Goal: Task Accomplishment & Management: Manage account settings

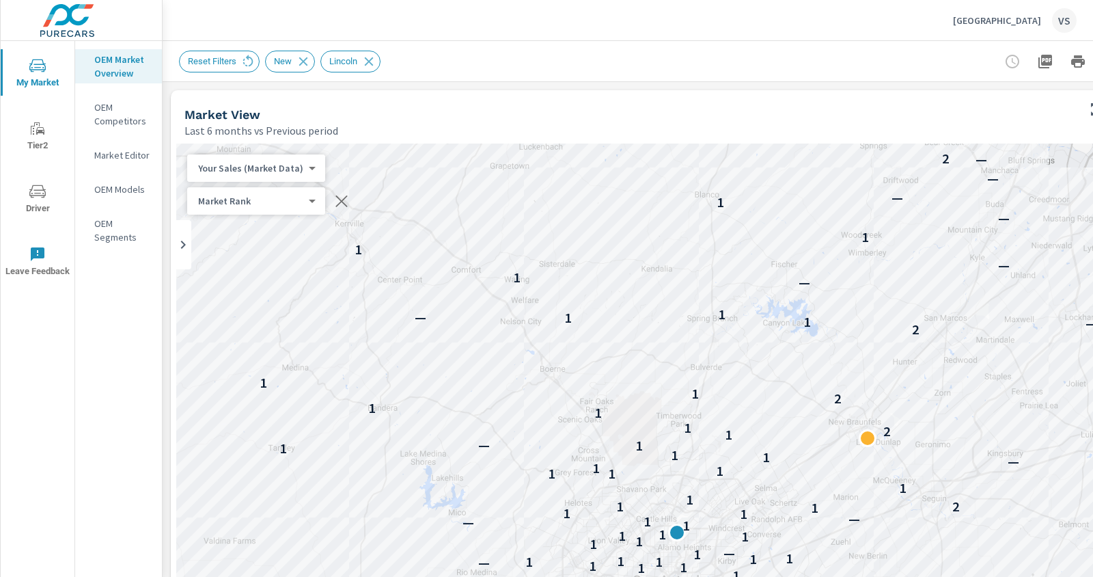
scroll to position [1, 0]
click at [1002, 20] on p "North Park Lincoln" at bounding box center [997, 20] width 88 height 12
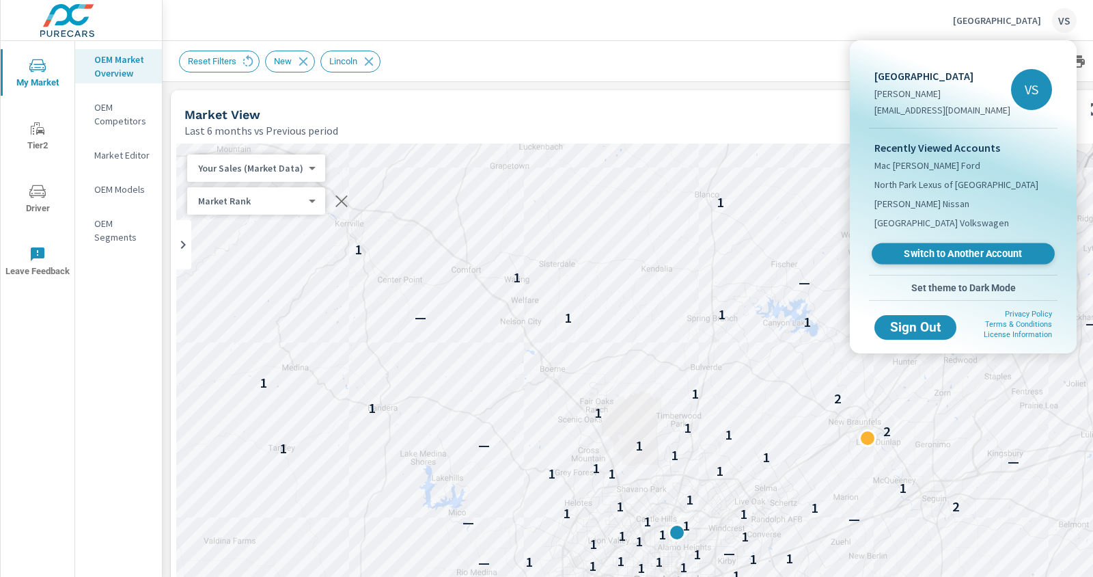
click at [952, 249] on span "Switch to Another Account" at bounding box center [962, 253] width 167 height 13
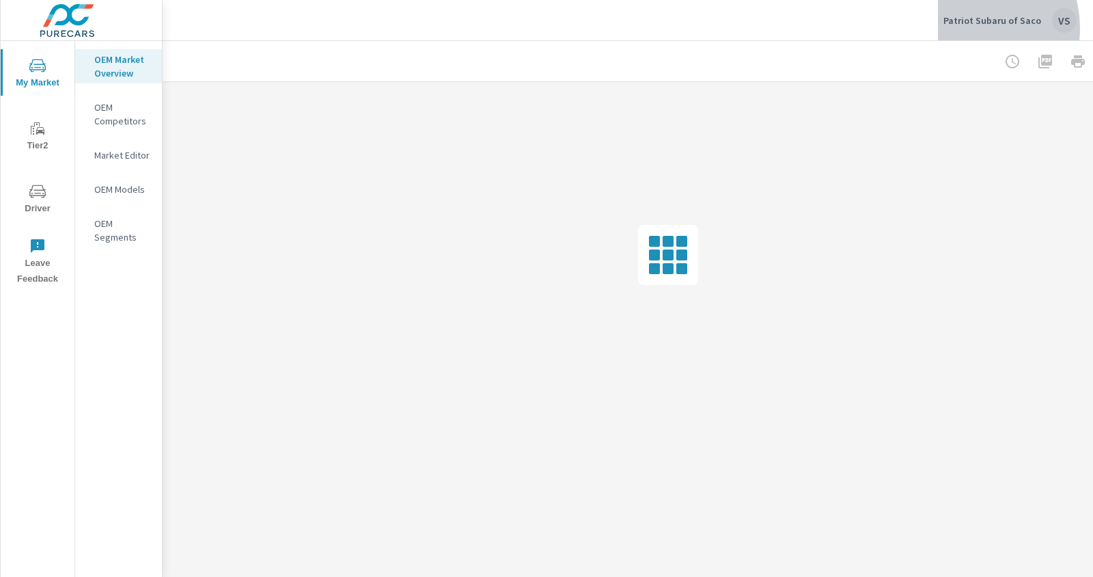
click at [976, 28] on div "Patriot Subaru of Saco VS" at bounding box center [1010, 20] width 133 height 25
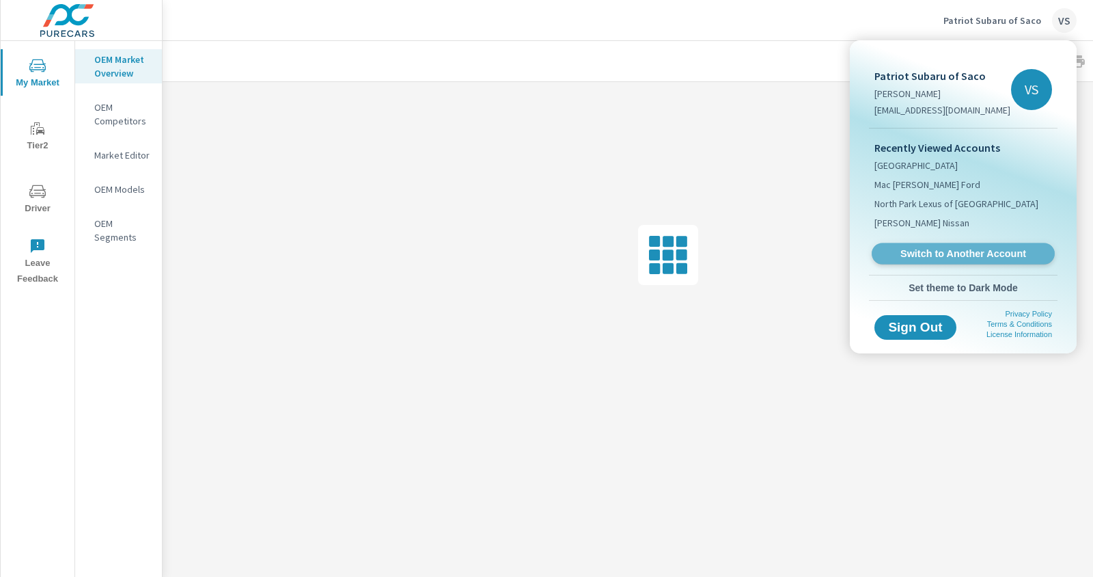
click at [911, 261] on link "Switch to Another Account" at bounding box center [963, 253] width 183 height 21
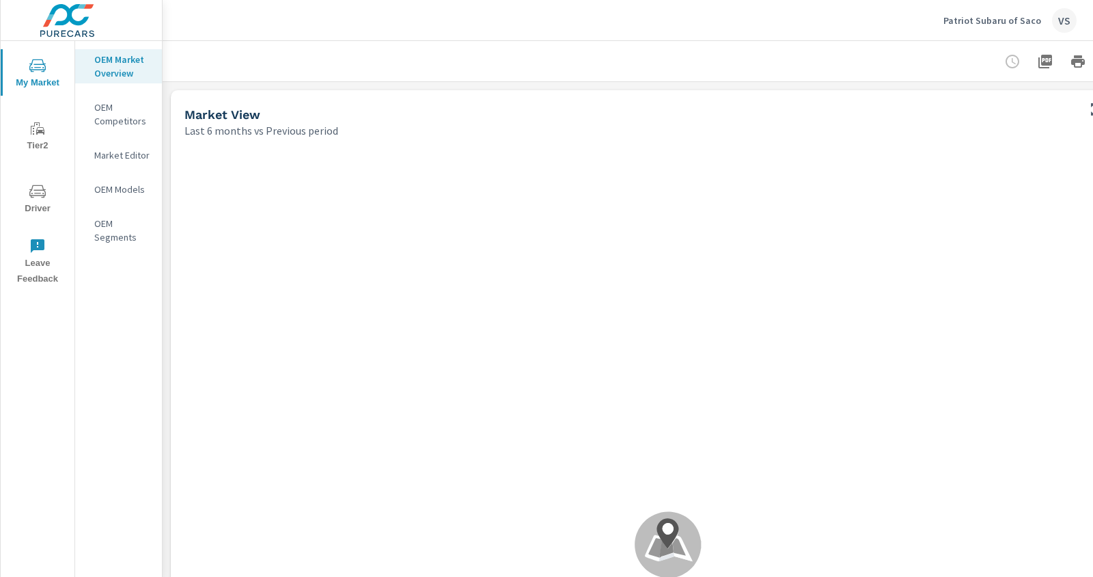
scroll to position [0, 80]
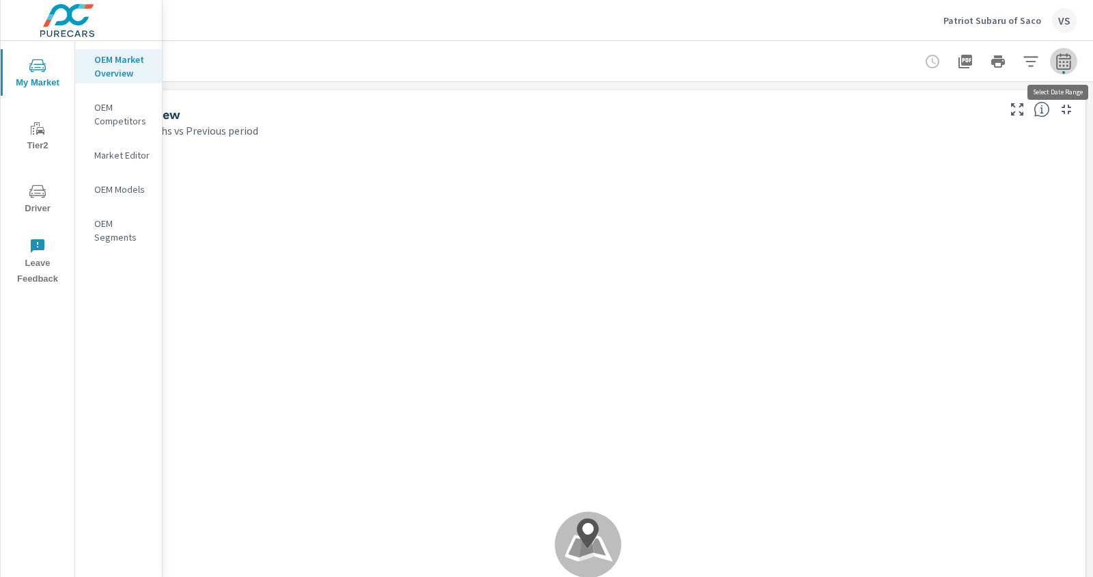
click at [1066, 60] on icon "button" at bounding box center [1064, 61] width 16 height 16
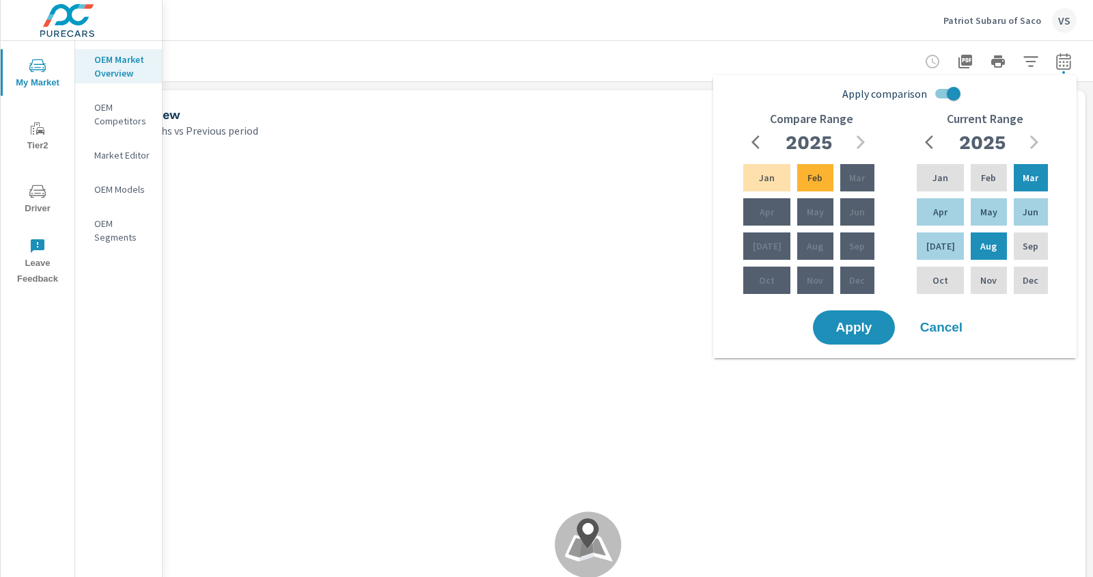
click at [779, 61] on div at bounding box center [588, 61] width 978 height 40
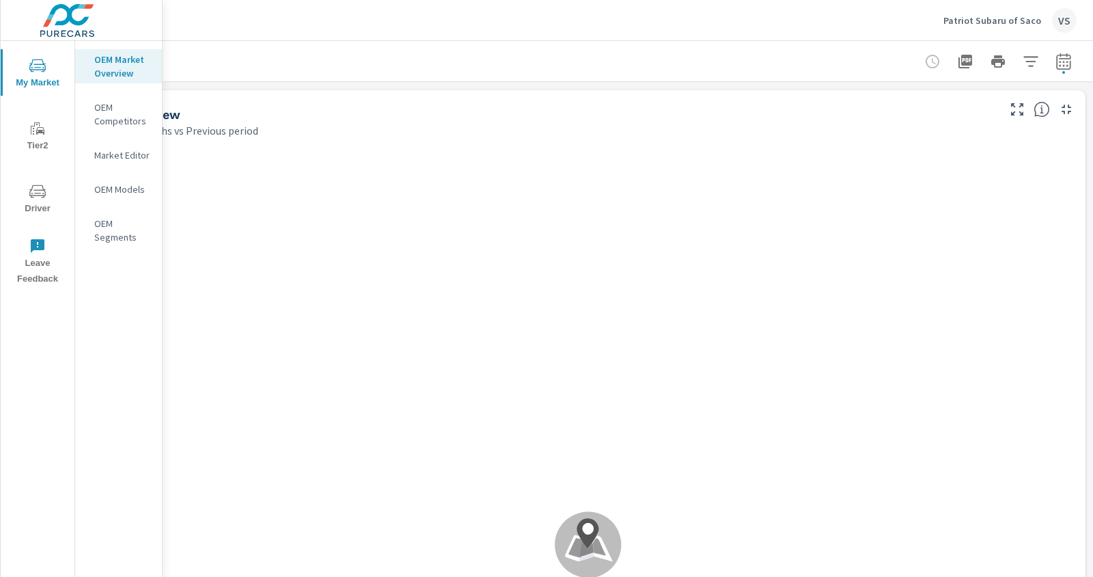
click at [1034, 20] on p "Patriot Subaru of Saco" at bounding box center [993, 20] width 98 height 12
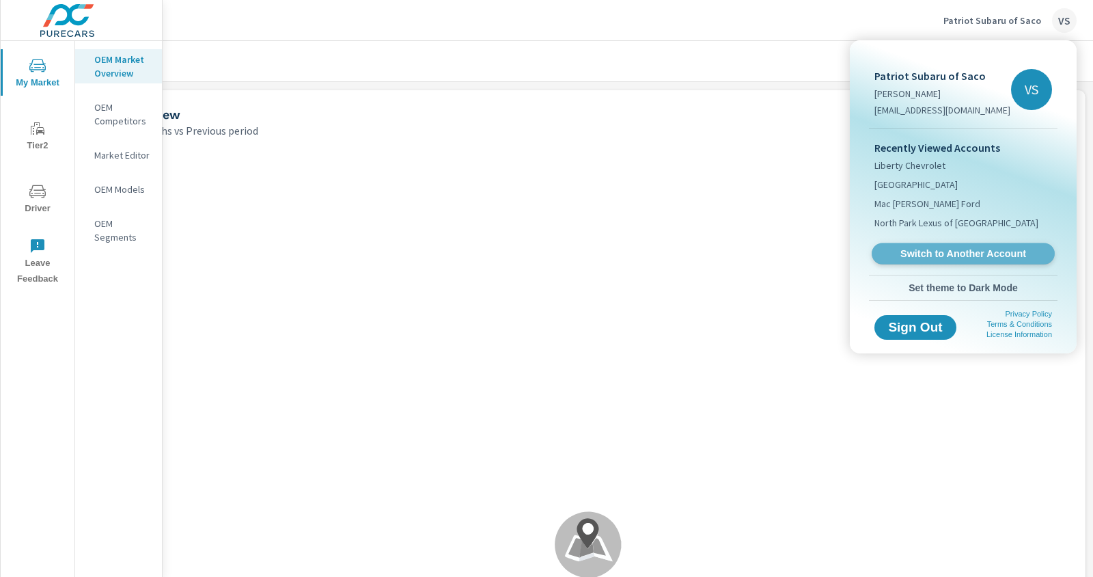
click at [942, 261] on link "Switch to Another Account" at bounding box center [963, 253] width 183 height 21
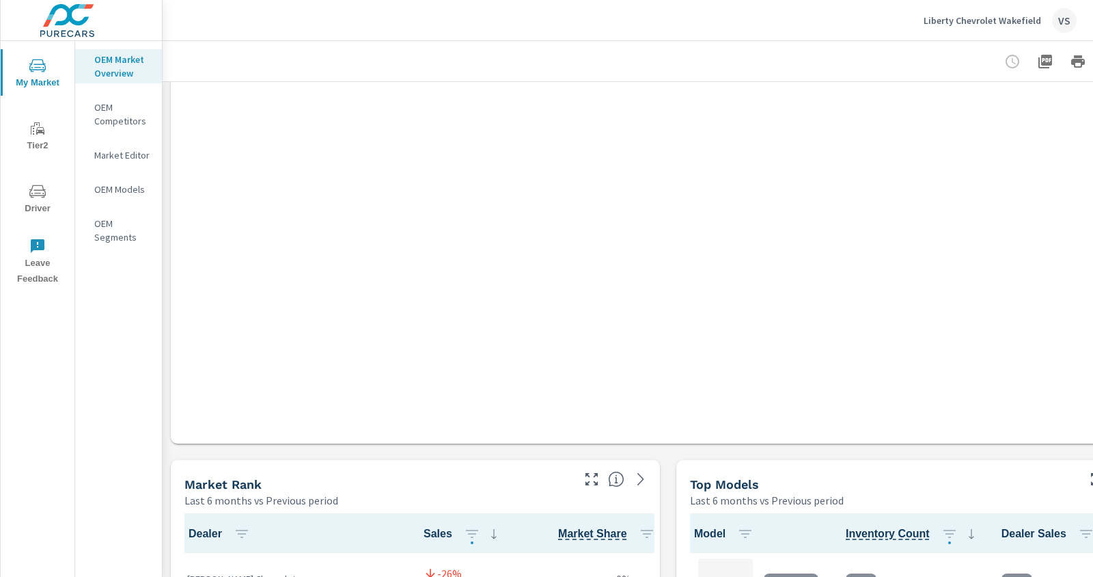
scroll to position [1, 0]
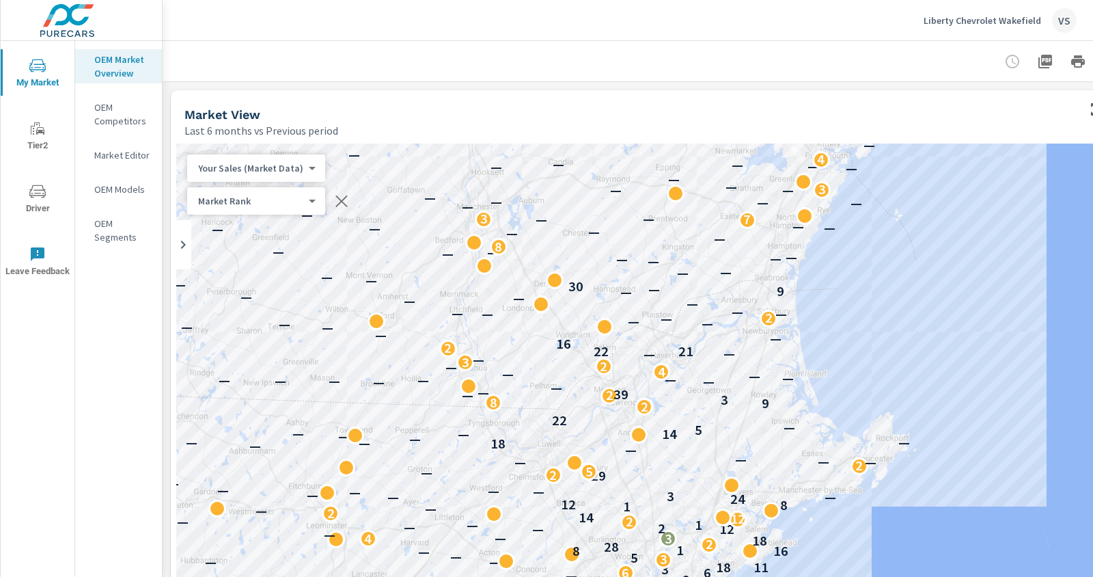
scroll to position [0, 80]
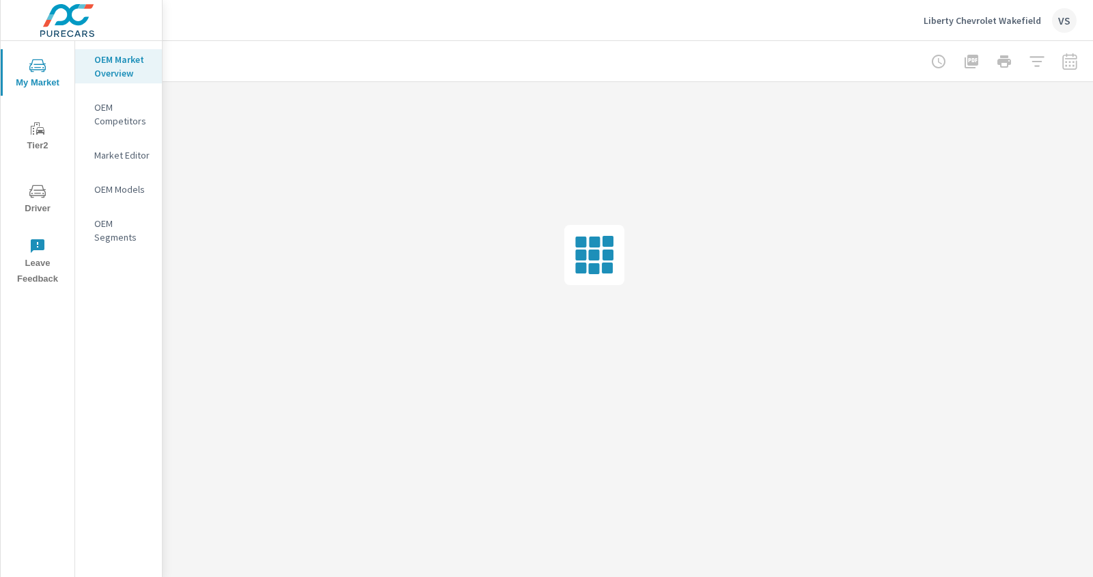
scroll to position [0, 80]
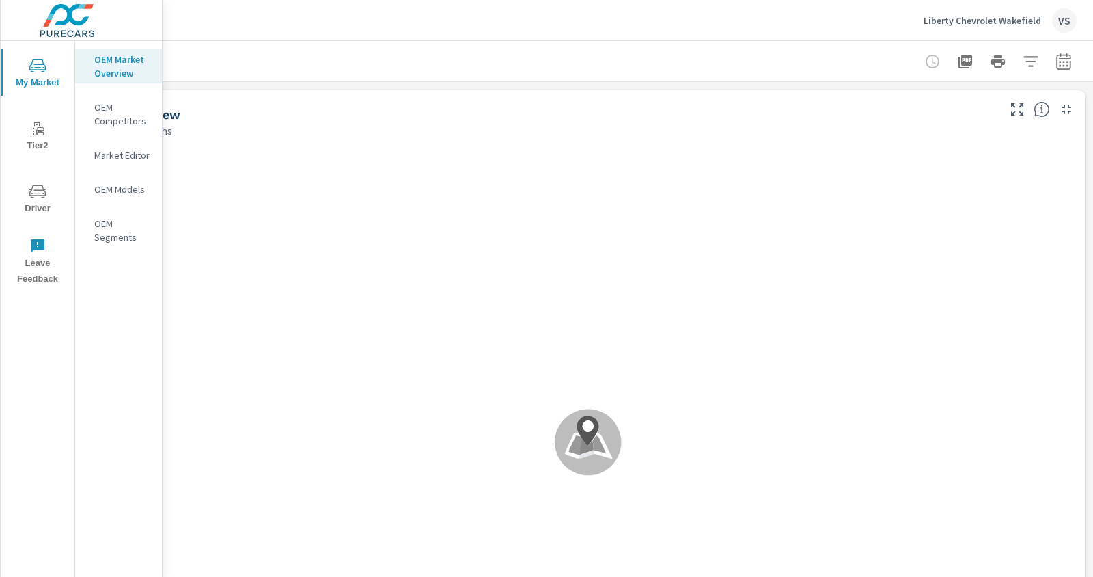
scroll to position [1, 0]
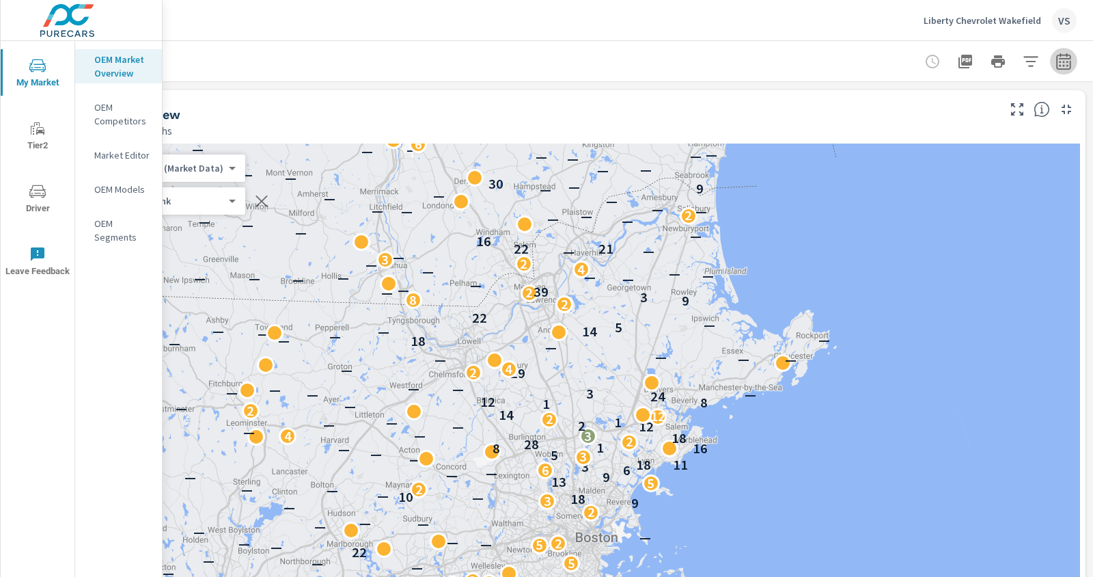
click at [1066, 61] on icon "button" at bounding box center [1063, 63] width 9 height 5
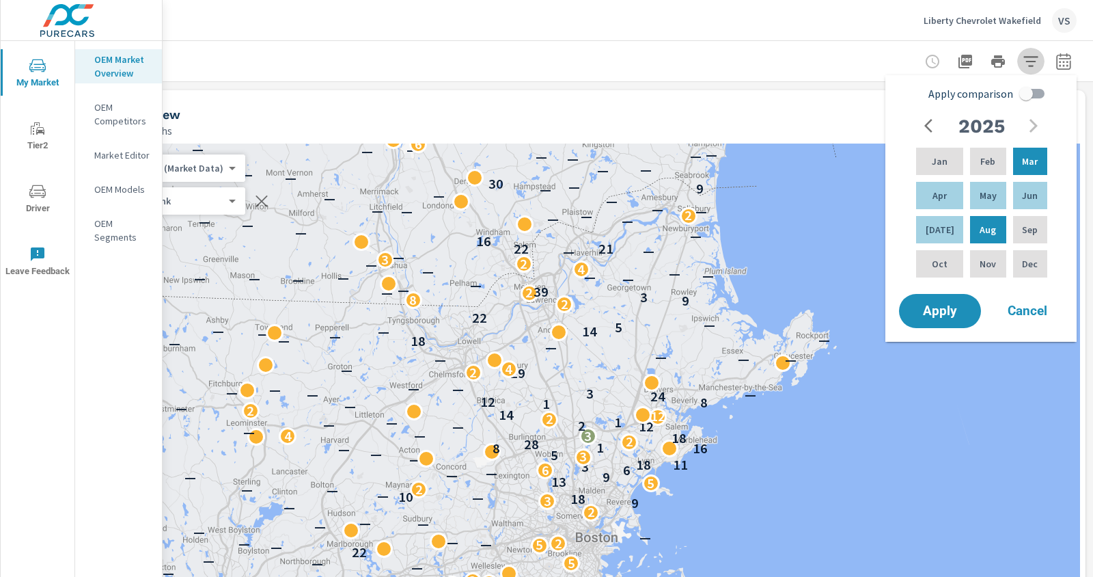
click at [1032, 61] on icon "button" at bounding box center [1031, 61] width 14 height 10
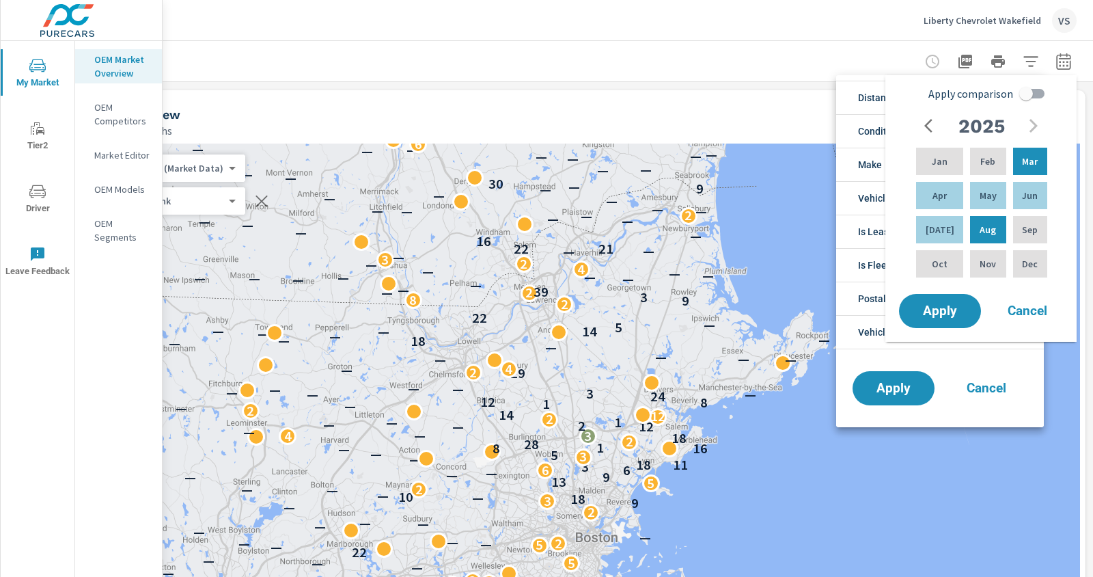
click at [1074, 64] on div at bounding box center [546, 288] width 1093 height 577
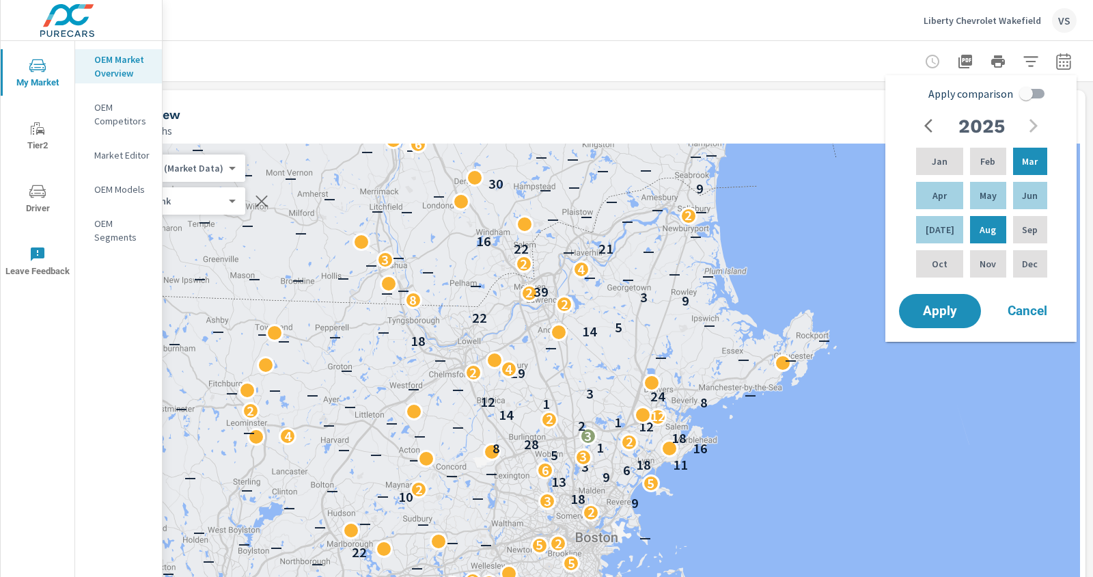
click at [1066, 64] on div "Distance Band 0-10 10-20 20-30 30-40 40-50 50-60 Condition New Used Make Chevro…" at bounding box center [546, 288] width 1093 height 577
click at [1060, 63] on div "Distance Band 0-10 10-20 20-30 30-40 40-50 50-60 Condition New Used Make Chevro…" at bounding box center [546, 288] width 1093 height 577
click at [854, 42] on div "Distance Band 0-10 10-20 20-30 30-40 40-50 50-60 Condition New Used Make Chevro…" at bounding box center [546, 288] width 1093 height 577
click at [845, 55] on div "Distance Band 0-10 10-20 20-30 30-40 40-50 50-60 Condition New Used Make Chevro…" at bounding box center [546, 288] width 1093 height 577
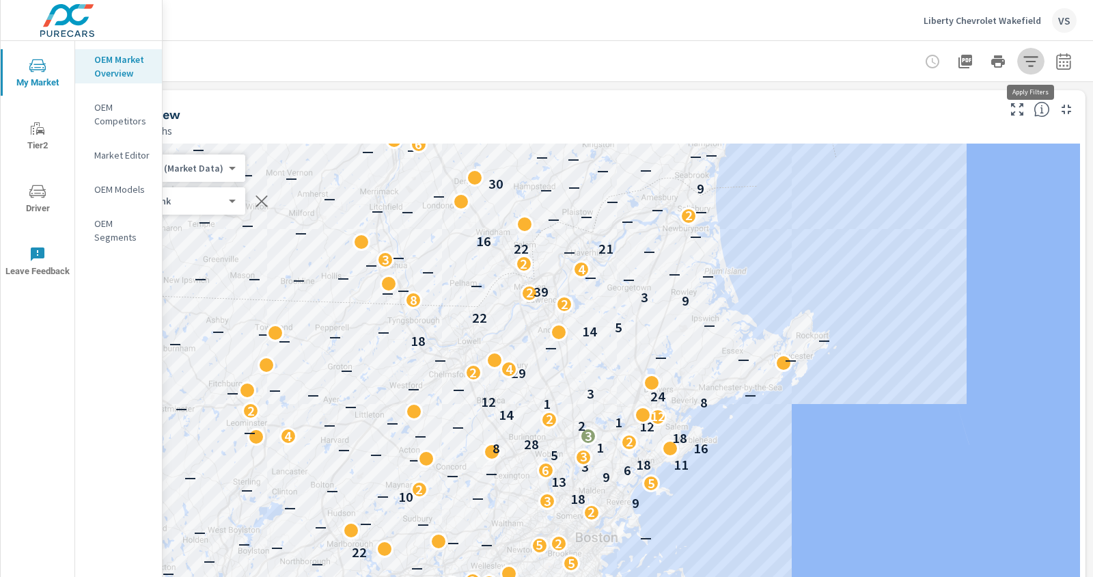
click at [1019, 61] on button "button" at bounding box center [1030, 61] width 27 height 27
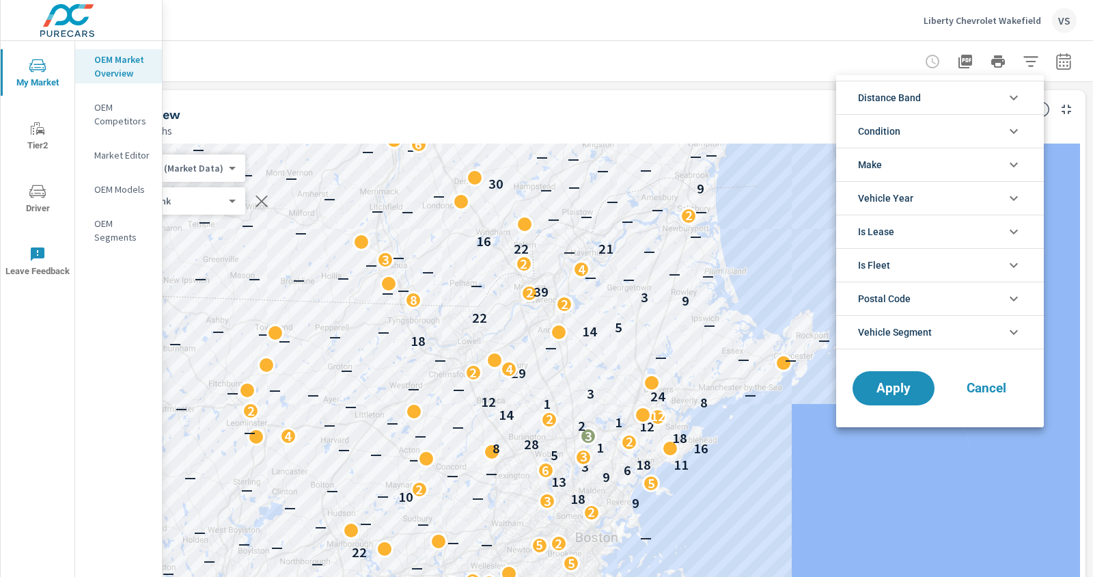
click at [931, 159] on li "Make" at bounding box center [940, 164] width 208 height 33
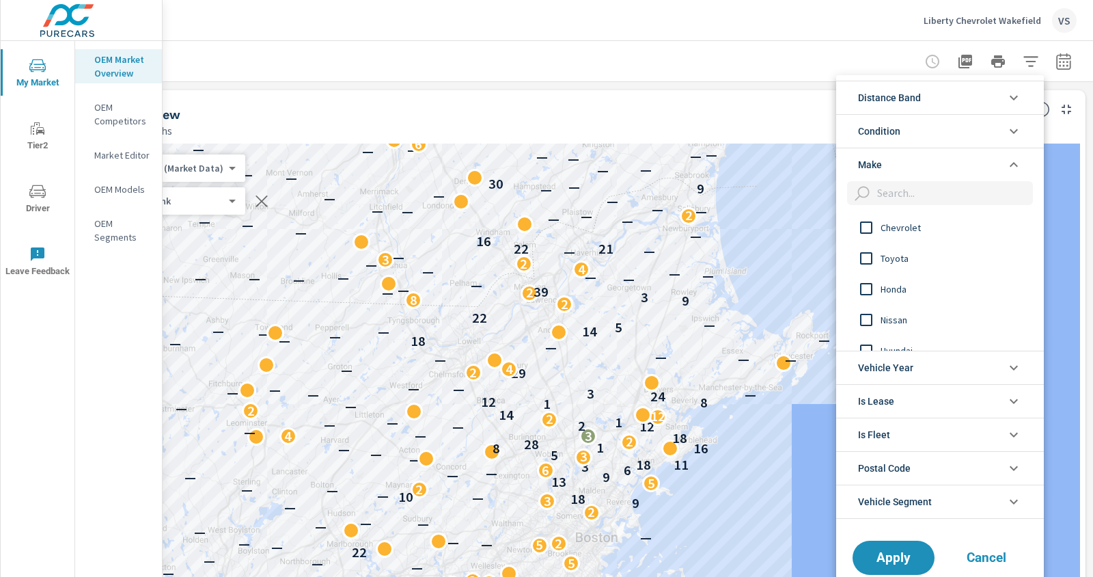
click at [866, 229] on input "filter options" at bounding box center [866, 227] width 29 height 29
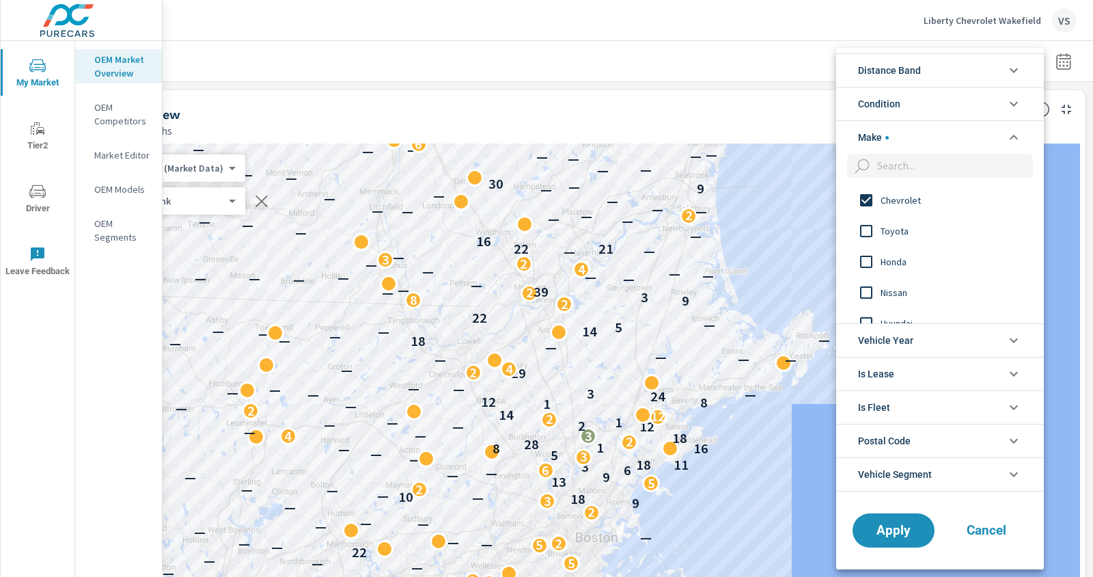
click at [920, 134] on li "Make" at bounding box center [940, 136] width 208 height 33
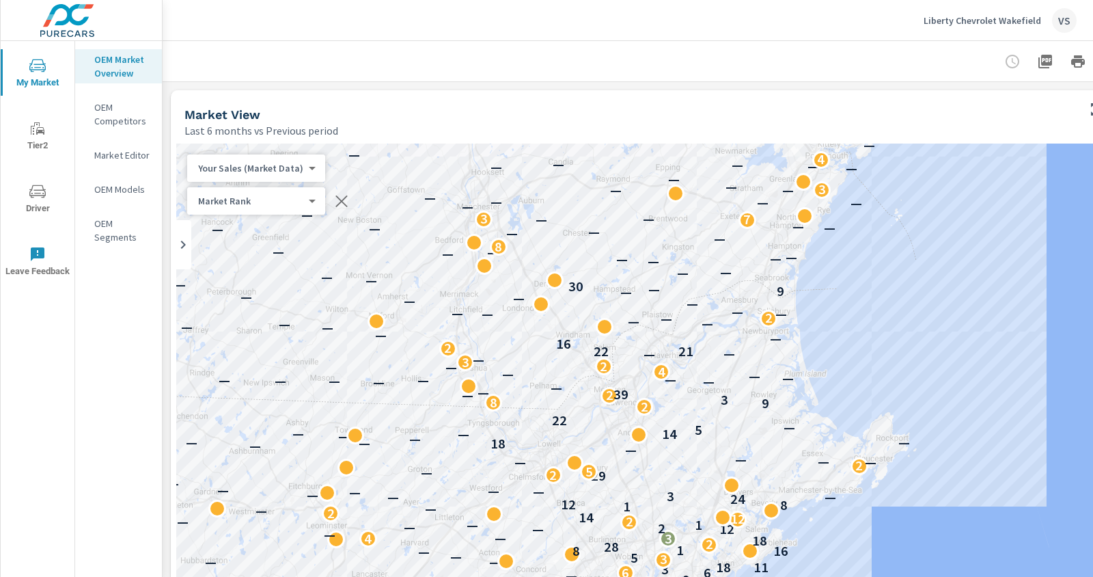
scroll to position [0, 80]
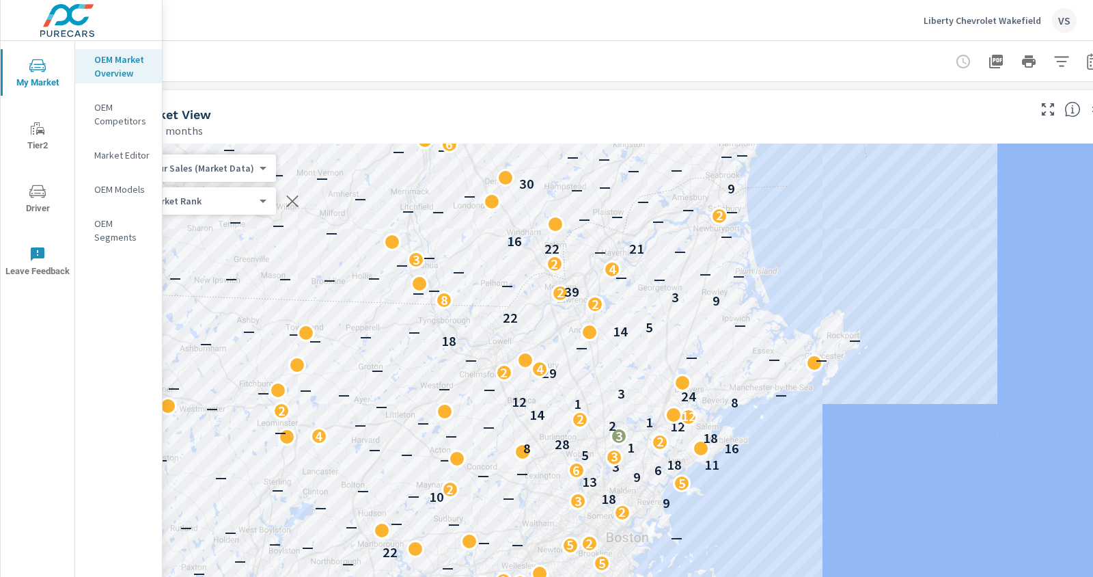
scroll to position [0, 80]
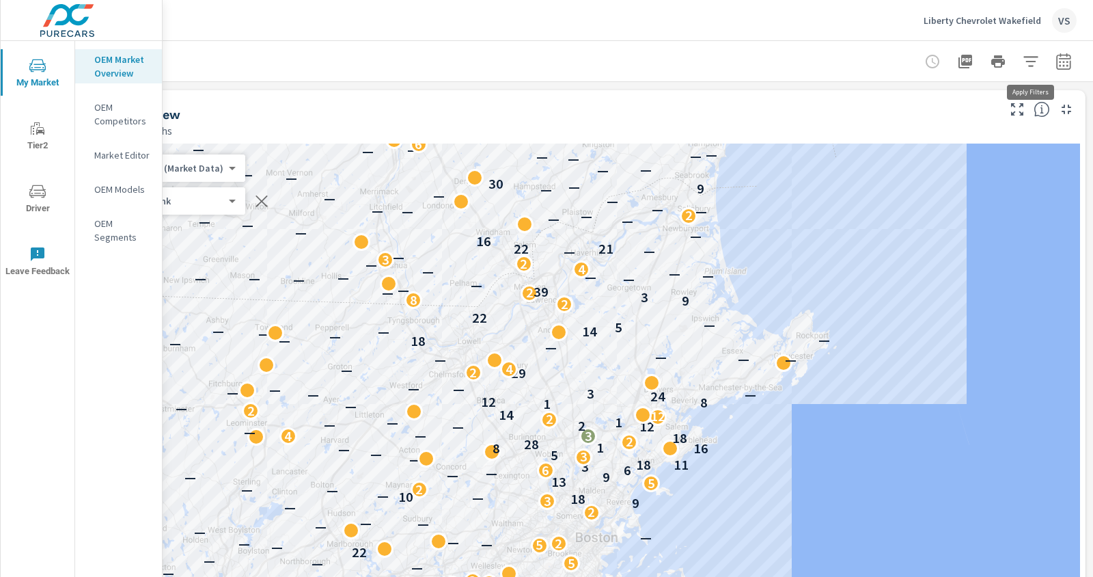
click at [1031, 58] on icon "button" at bounding box center [1031, 61] width 16 height 16
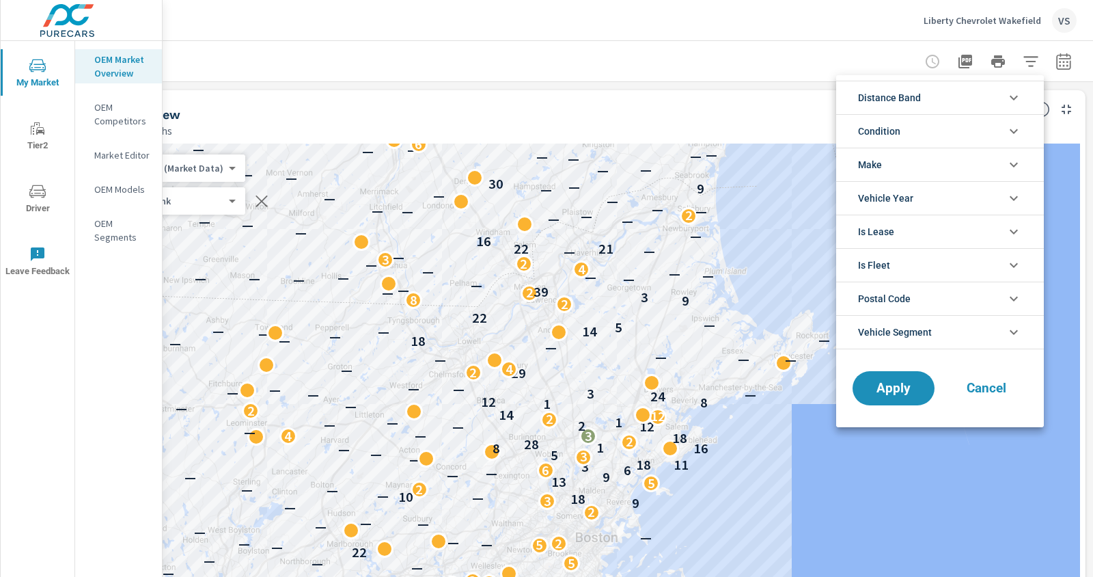
click at [940, 130] on li "Condition" at bounding box center [940, 130] width 208 height 33
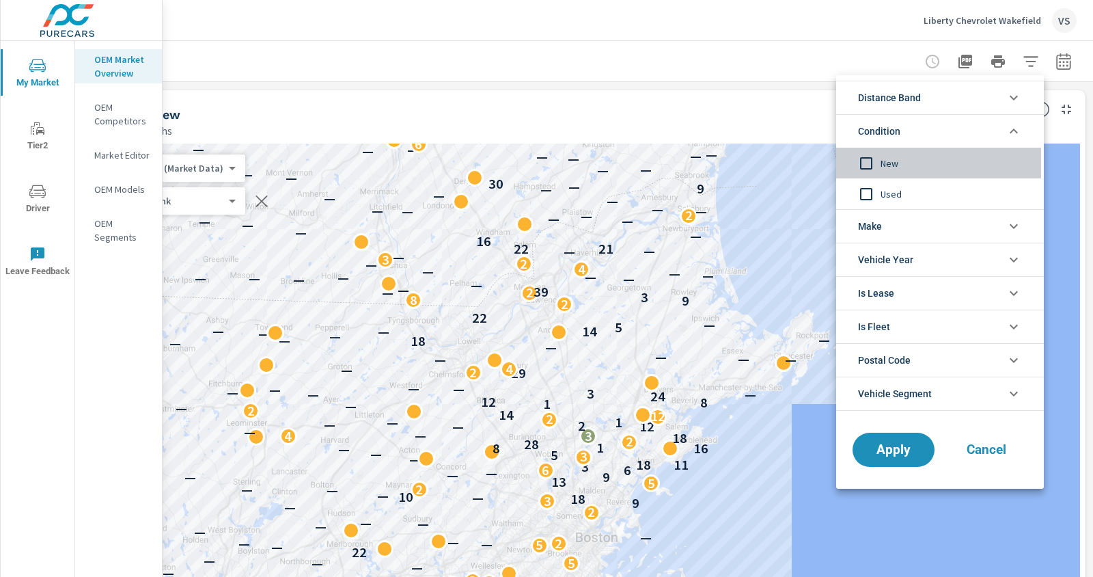
click at [874, 160] on input "filter options" at bounding box center [866, 163] width 29 height 29
click at [914, 128] on li "Condition" at bounding box center [940, 130] width 208 height 33
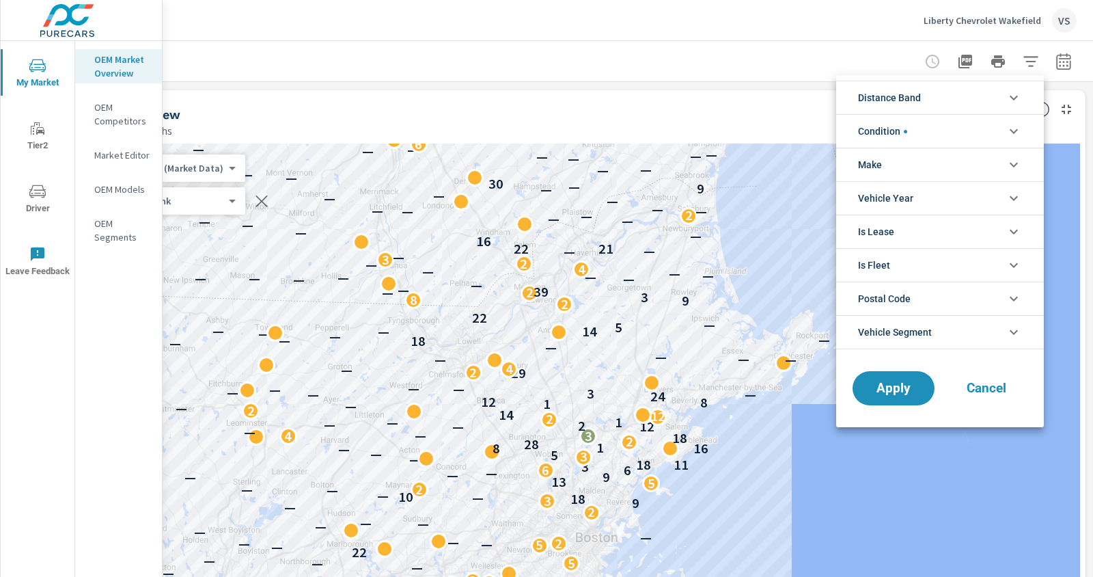
click at [903, 161] on li "Make" at bounding box center [940, 164] width 208 height 33
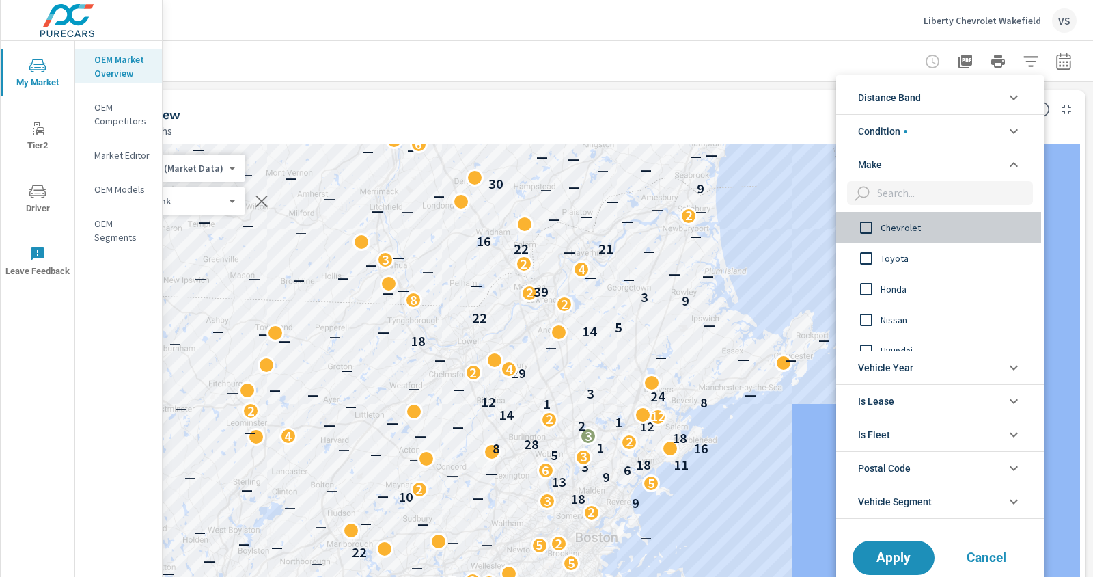
click at [862, 226] on input "filter options" at bounding box center [866, 227] width 29 height 29
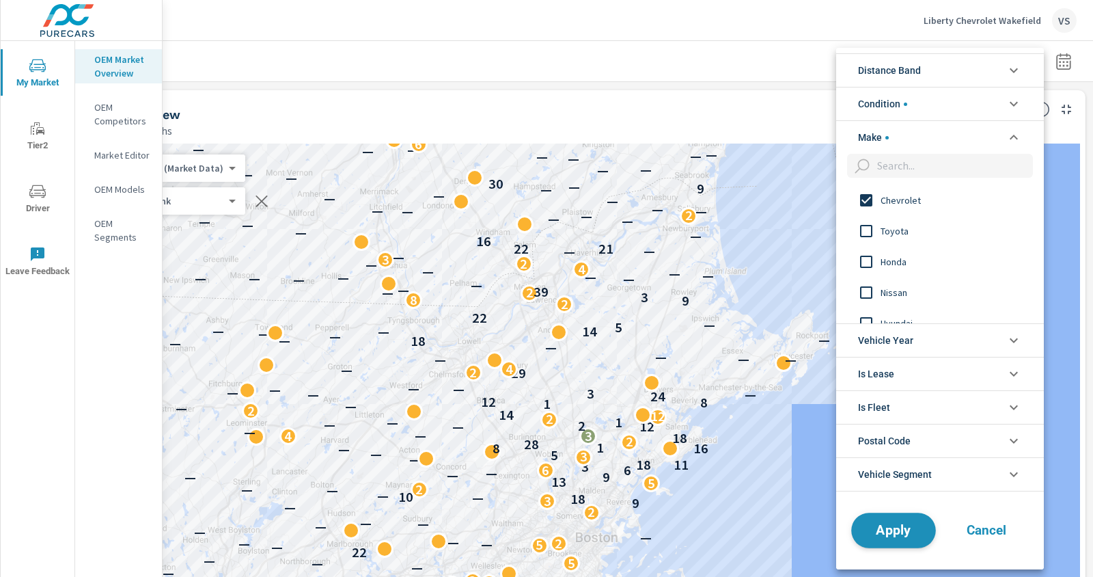
click at [892, 532] on span "Apply" at bounding box center [894, 529] width 56 height 13
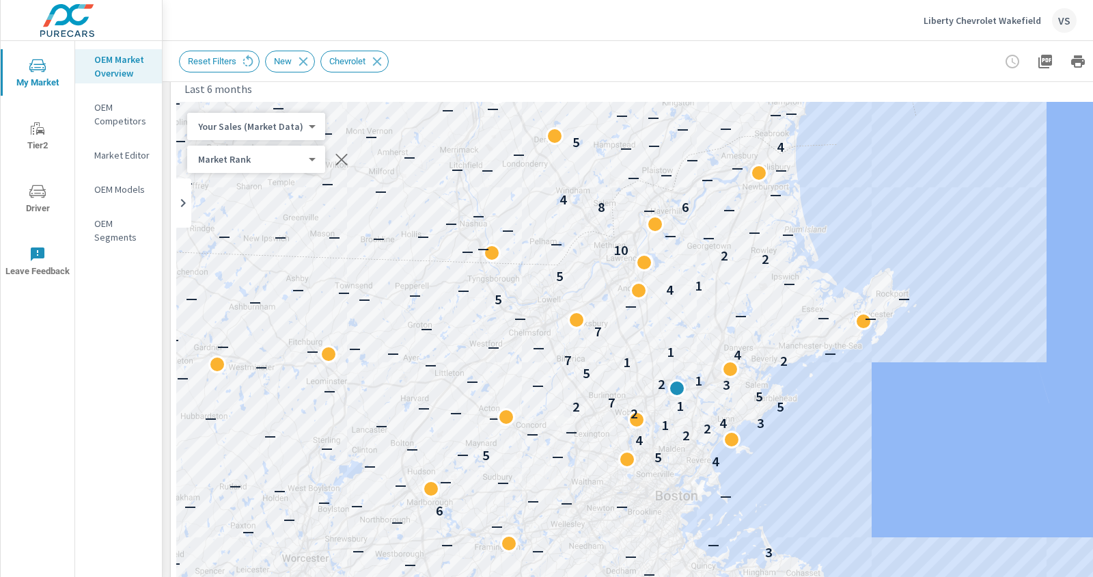
scroll to position [12, 0]
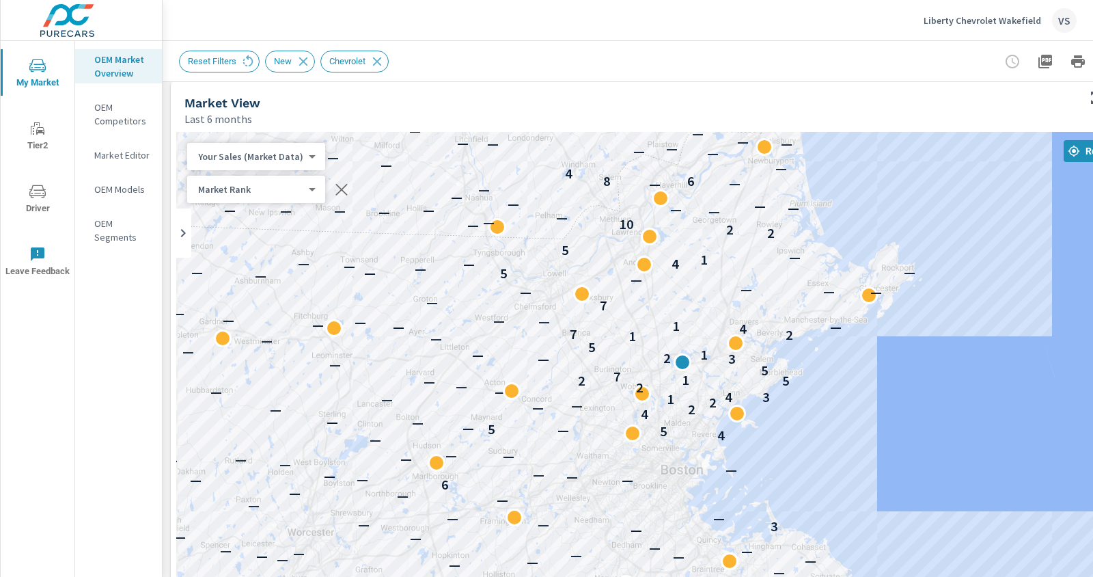
drag, startPoint x: 944, startPoint y: 413, endPoint x: 950, endPoint y: 355, distance: 58.3
